Goal: Check status

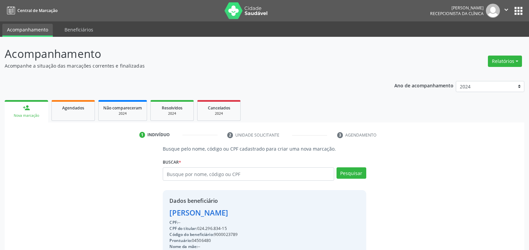
select select "2024"
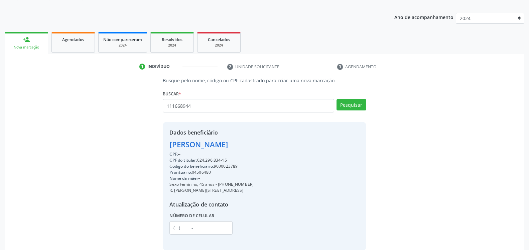
scroll to position [68, 0]
type input "11166894487"
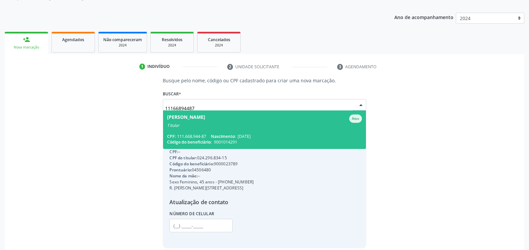
click at [206, 124] on div "Titular" at bounding box center [264, 125] width 195 height 5
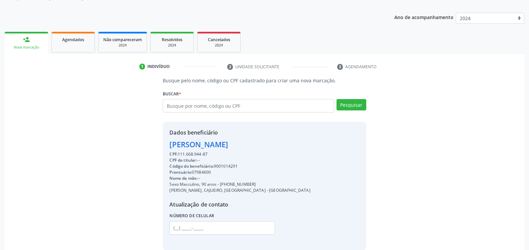
scroll to position [0, 0]
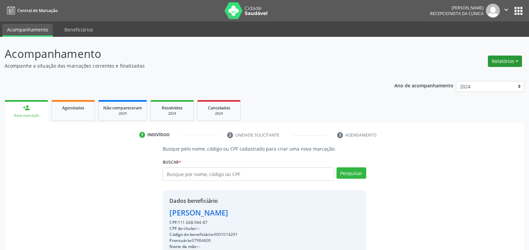
click at [507, 57] on button "Relatórios" at bounding box center [505, 60] width 34 height 11
click at [484, 76] on link "Agendamentos" at bounding box center [487, 75] width 72 height 9
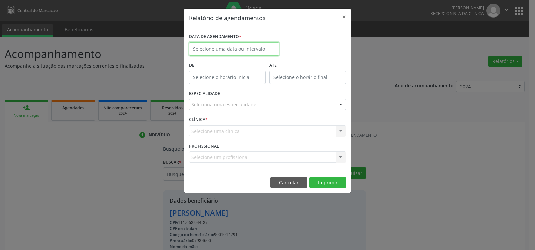
click at [247, 47] on input "text" at bounding box center [234, 48] width 90 height 13
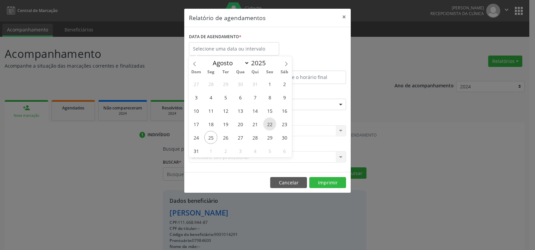
click at [272, 122] on span "22" at bounding box center [269, 123] width 13 height 13
type input "[DATE]"
click at [272, 122] on span "22" at bounding box center [269, 123] width 13 height 13
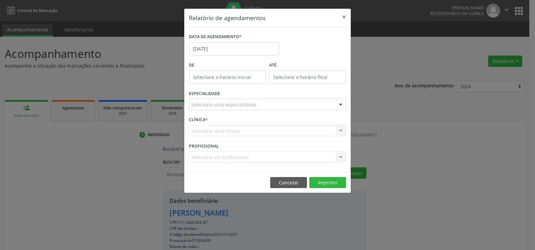
click at [263, 102] on div "Seleciona uma especialidade" at bounding box center [267, 104] width 157 height 11
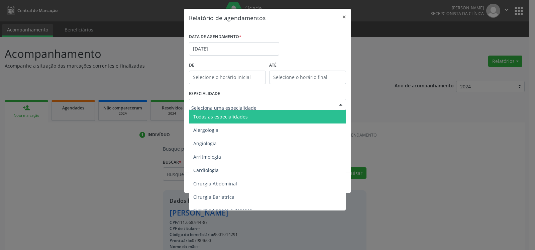
click at [261, 116] on span "Todas as especialidades" at bounding box center [267, 116] width 157 height 13
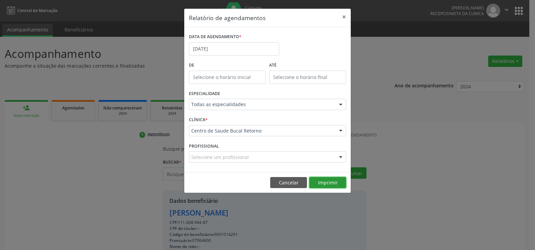
click at [326, 183] on button "Imprimir" at bounding box center [327, 182] width 37 height 11
click at [344, 17] on button "×" at bounding box center [343, 17] width 13 height 16
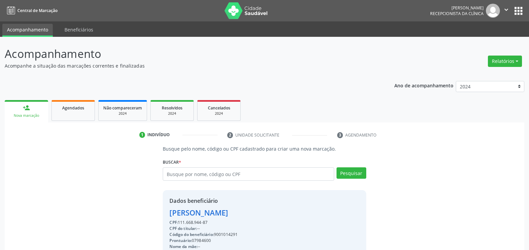
click at [231, 181] on div "[PERSON_NAME] [PERSON_NAME] Leal Ativo Titular CPF: 111.668.944-87 Nascimento: …" at bounding box center [264, 176] width 203 height 18
click at [238, 177] on input "text" at bounding box center [248, 173] width 171 height 13
type input "[PERSON_NAME]"
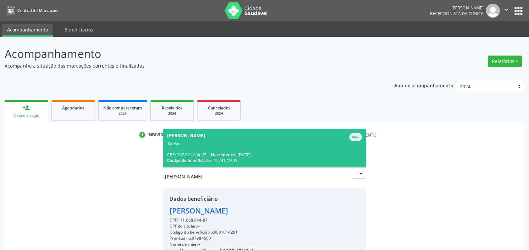
click at [208, 153] on div "CPF: 987.821.004-97 Nascimento: [DATE]" at bounding box center [264, 155] width 195 height 6
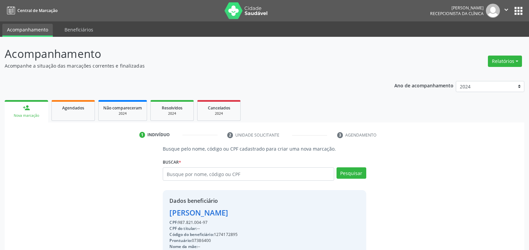
drag, startPoint x: 166, startPoint y: 213, endPoint x: 245, endPoint y: 214, distance: 78.6
click at [245, 214] on div "Dados beneficiário [PERSON_NAME] CPF: 987.821.004-97 CPF do titular: -- Código …" at bounding box center [264, 254] width 203 height 128
copy div "[PERSON_NAME]"
click at [64, 108] on span "Agendados" at bounding box center [73, 108] width 22 height 6
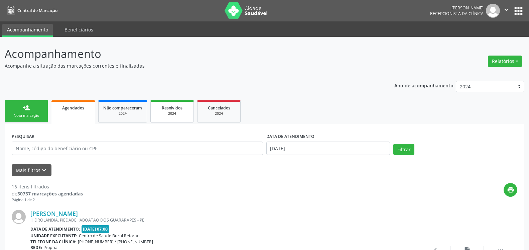
click at [175, 109] on span "Resolvidos" at bounding box center [172, 108] width 21 height 6
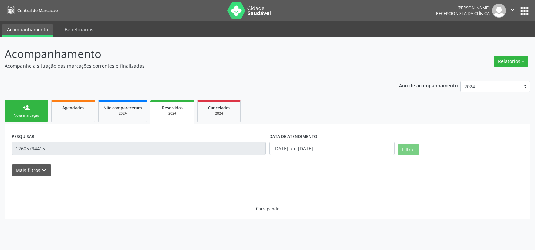
click at [12, 155] on input "12605794415" at bounding box center [139, 147] width 254 height 13
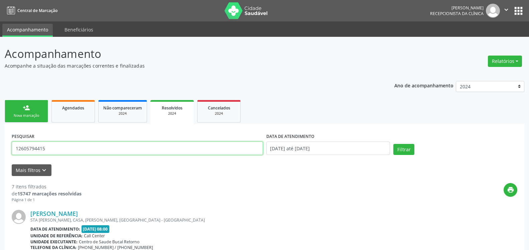
click at [72, 148] on input "12605794415" at bounding box center [137, 147] width 251 height 13
drag, startPoint x: 72, startPoint y: 148, endPoint x: 0, endPoint y: 161, distance: 73.0
click at [12, 155] on input "12605794415" at bounding box center [137, 147] width 251 height 13
type input "[PERSON_NAME]"
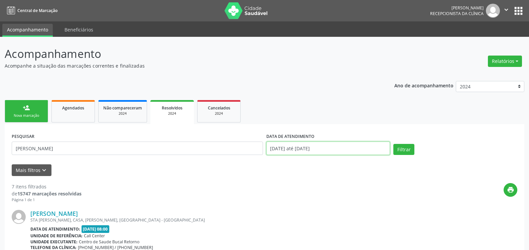
click at [352, 151] on input "[DATE] até [DATE]" at bounding box center [328, 147] width 124 height 13
click at [519, 89] on select "2025 2024 2023 2022 2021" at bounding box center [490, 86] width 69 height 11
click at [408, 148] on button "Filtrar" at bounding box center [403, 149] width 21 height 11
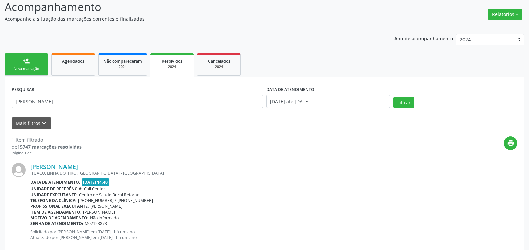
scroll to position [60, 0]
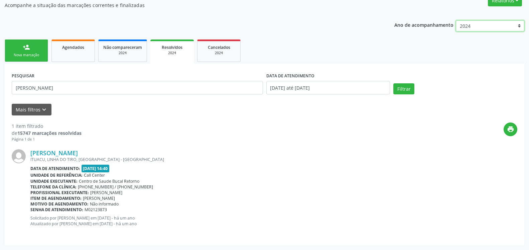
click at [456, 20] on select "2025 2024 2023 2022 2021" at bounding box center [490, 25] width 69 height 11
select select "2025"
click option "2025" at bounding box center [0, 0] width 0 height 0
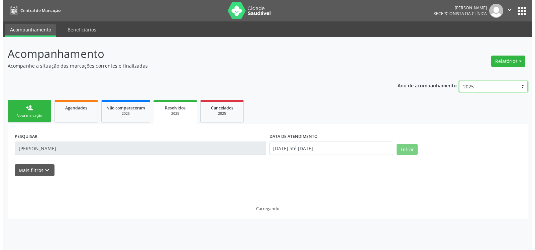
scroll to position [0, 0]
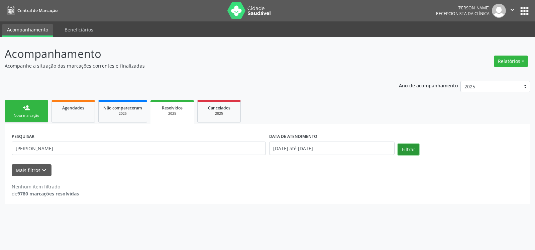
click at [409, 149] on button "Filtrar" at bounding box center [408, 149] width 21 height 11
